Goal: Transaction & Acquisition: Purchase product/service

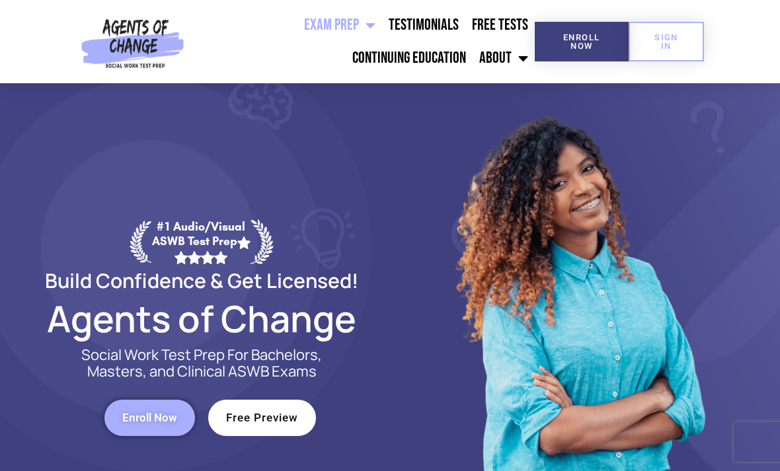
click at [361, 25] on span "Menu" at bounding box center [367, 25] width 17 height 29
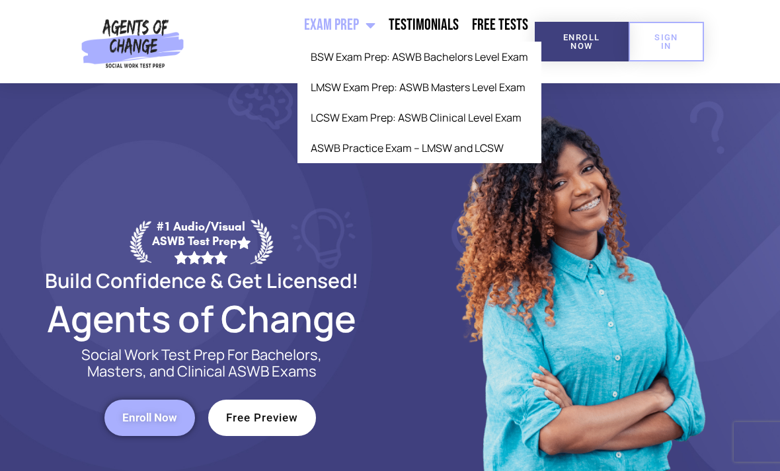
click at [489, 115] on link "LCSW Exam Prep: ASWB Clinical Level Exam" at bounding box center [419, 117] width 244 height 30
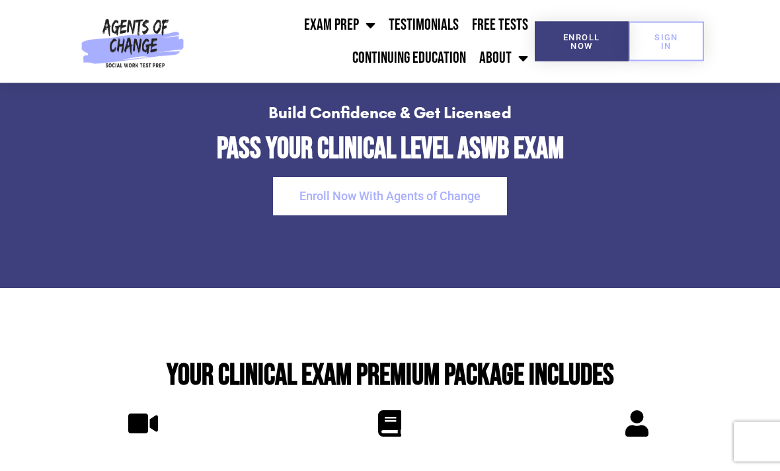
scroll to position [2623, 0]
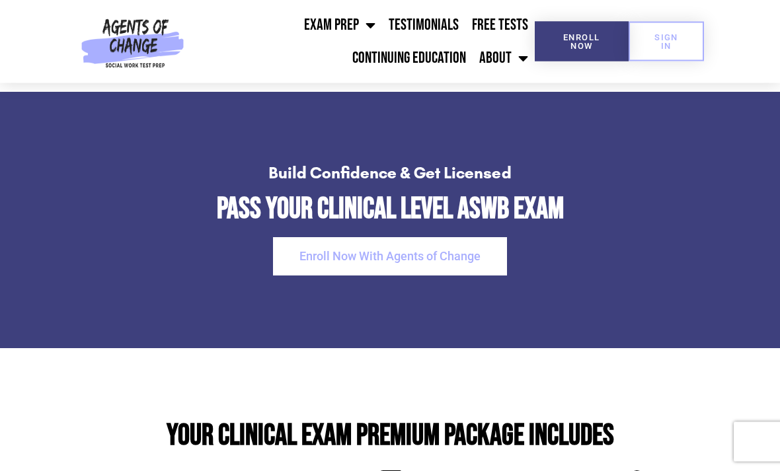
click at [456, 251] on span "Enroll Now With Agents of Change" at bounding box center [389, 257] width 181 height 12
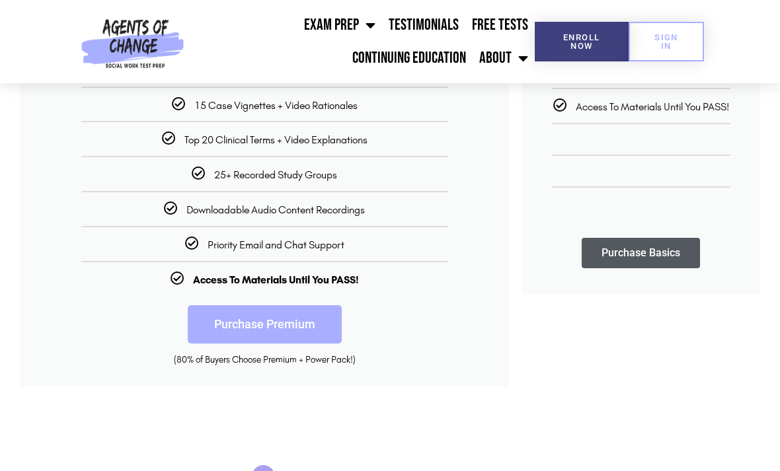
scroll to position [383, 0]
